Goal: Task Accomplishment & Management: Use online tool/utility

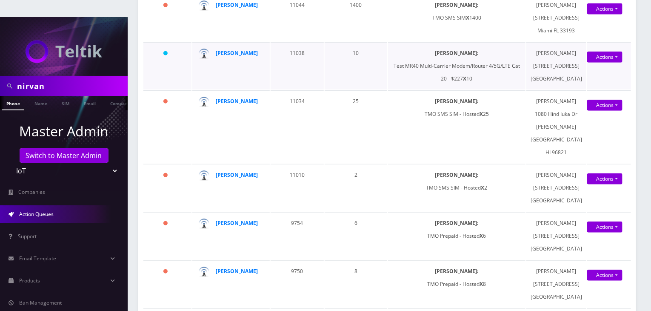
scroll to position [170, 0]
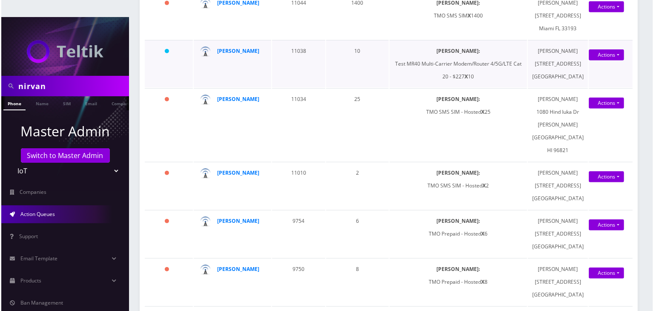
scroll to position [255, 0]
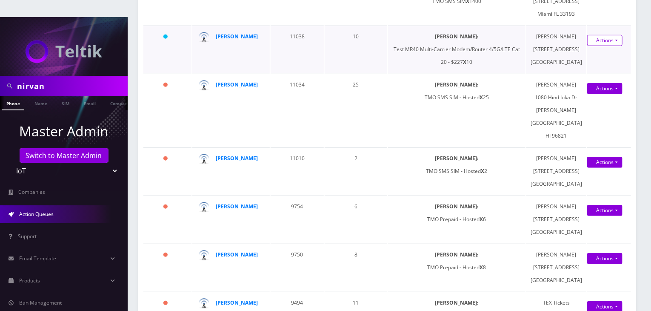
click at [588, 63] on link "Shipped" at bounding box center [600, 56] width 68 height 13
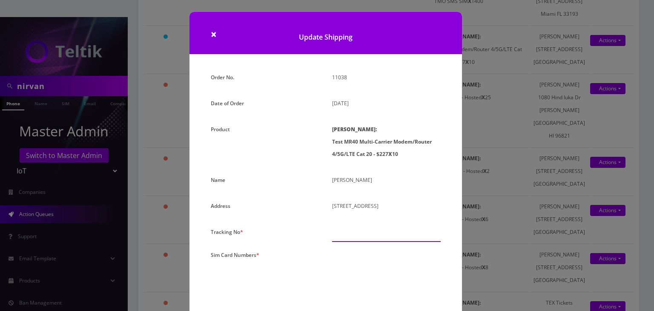
click at [343, 241] on input "text" at bounding box center [386, 234] width 109 height 16
paste input "1Z68A53T0354260464"
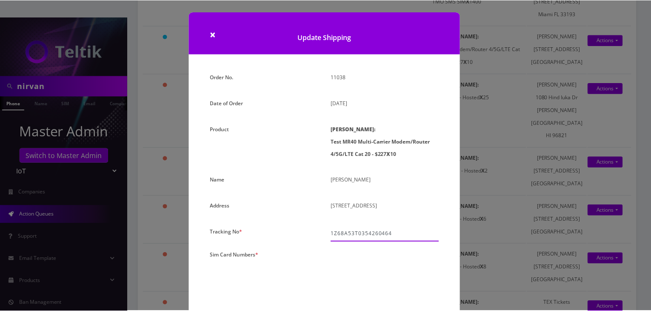
scroll to position [128, 0]
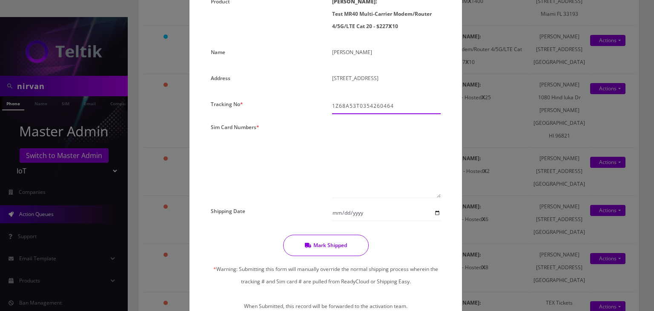
type input "1Z68A53T0354260464"
click at [353, 150] on textarea at bounding box center [386, 159] width 109 height 77
paste textarea "0000000000000000"
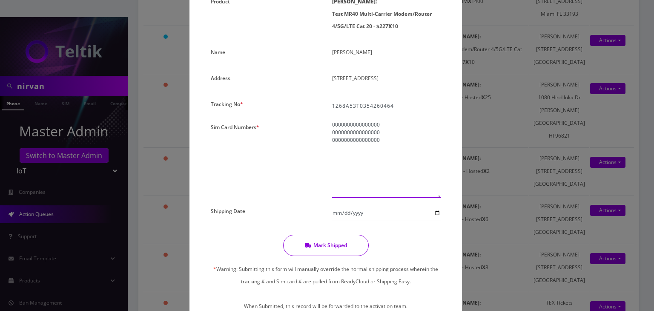
paste textarea "0000000000000000"
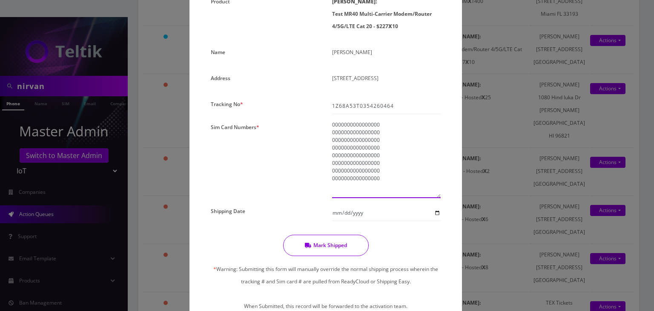
paste textarea "0000000000000000"
click at [395, 134] on textarea "0000000000000000 0000000000000000 0000000000000000 0000000000000000 00000000000…" at bounding box center [386, 159] width 109 height 77
type textarea "00000000000000012632 00000000000000013050 00000000000000013324 0000000000000001…"
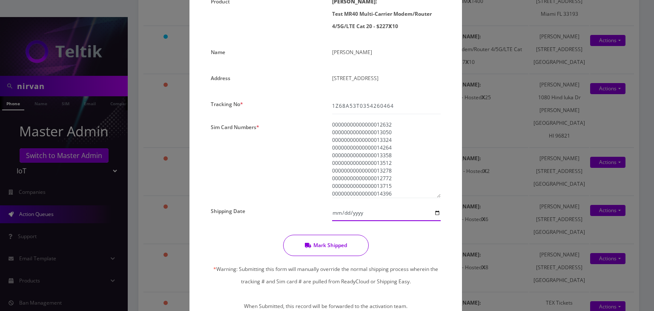
click at [434, 221] on input "Shipping Date" at bounding box center [386, 213] width 109 height 16
type input "[DATE]"
click at [435, 221] on input "[DATE]" at bounding box center [386, 213] width 109 height 16
click at [354, 256] on button "Mark Shipped" at bounding box center [326, 244] width 86 height 21
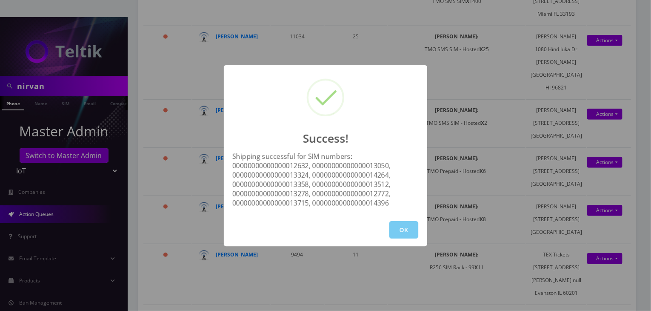
click at [399, 223] on button "OK" at bounding box center [403, 229] width 29 height 17
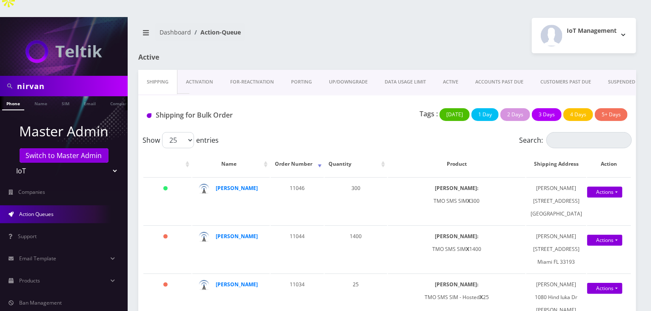
scroll to position [0, 0]
